Goal: Task Accomplishment & Management: Complete application form

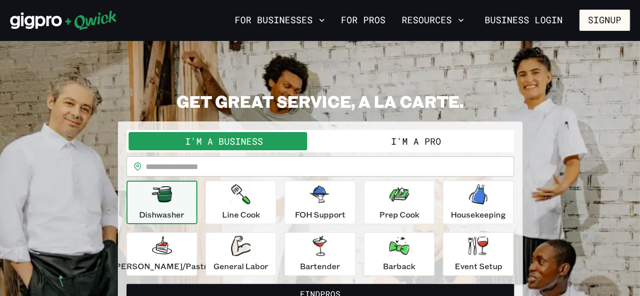
click at [404, 140] on button "I'm a Pro" at bounding box center [416, 141] width 192 height 18
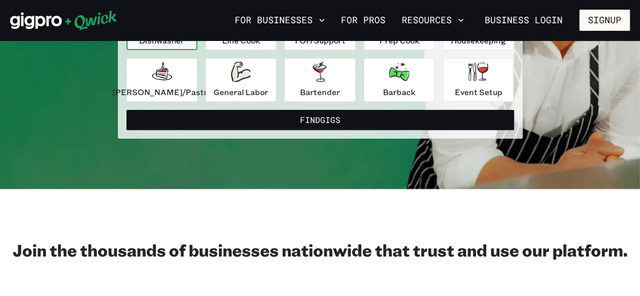
scroll to position [167, 0]
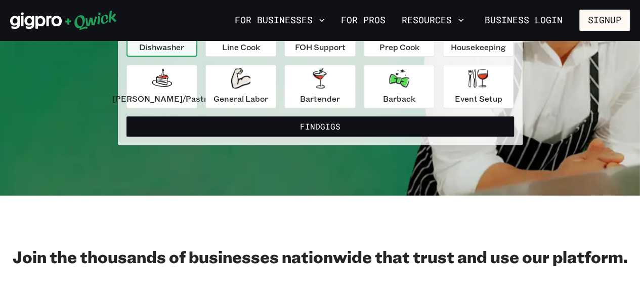
click at [394, 122] on button "Find Gigs" at bounding box center [319, 126] width 387 height 20
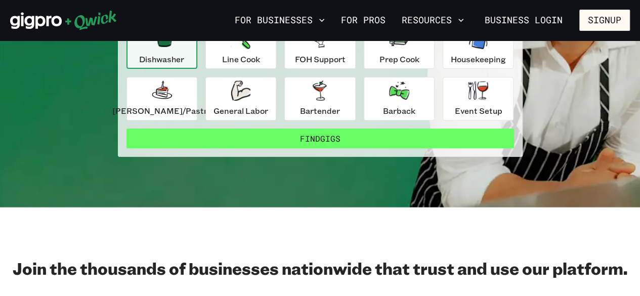
click at [383, 142] on button "Find Gigs" at bounding box center [319, 138] width 387 height 20
click at [386, 139] on button "Find Gigs" at bounding box center [319, 138] width 387 height 20
click at [315, 137] on button "Find Gigs" at bounding box center [319, 138] width 387 height 20
click at [326, 137] on button "Find Gigs" at bounding box center [319, 138] width 387 height 20
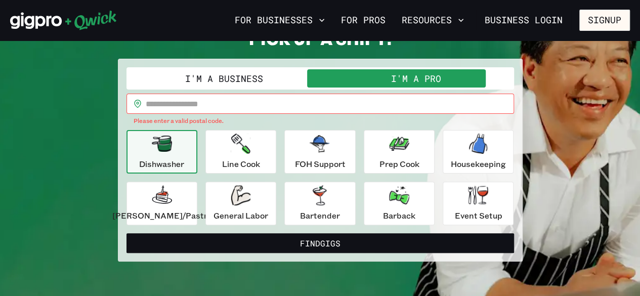
scroll to position [0, 0]
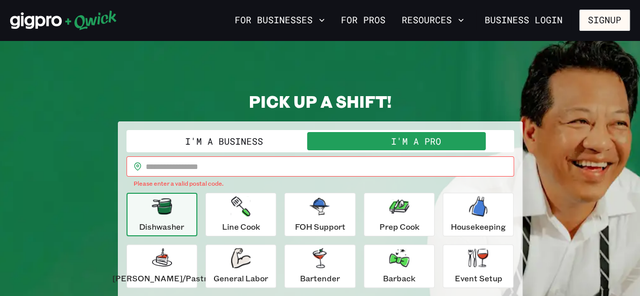
click at [319, 162] on input "text" at bounding box center [330, 166] width 368 height 20
type input "*****"
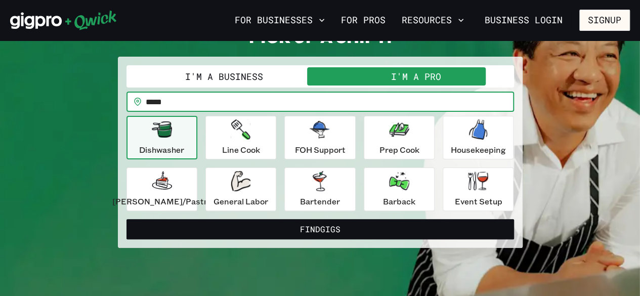
scroll to position [38, 0]
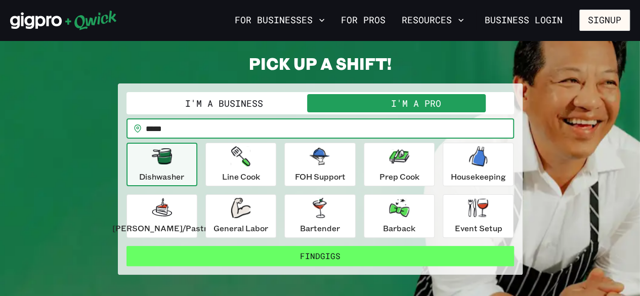
click at [359, 253] on button "Find Gigs" at bounding box center [319, 256] width 387 height 20
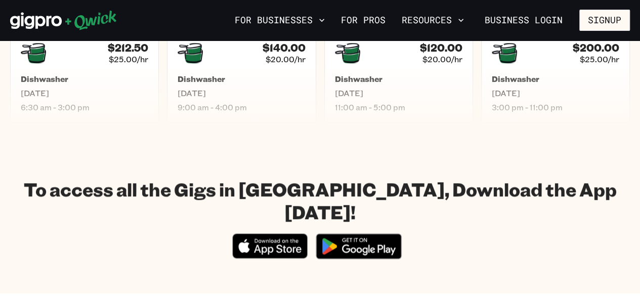
scroll to position [494, 0]
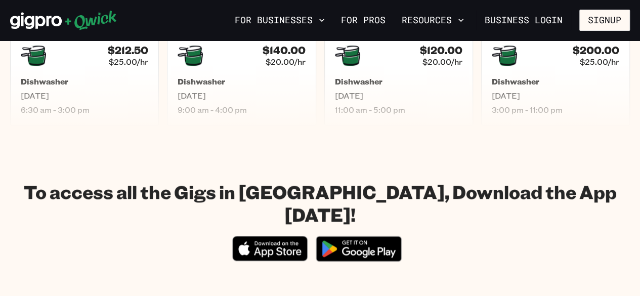
click at [367, 230] on img at bounding box center [359, 249] width 98 height 38
